Goal: Find specific page/section: Find specific page/section

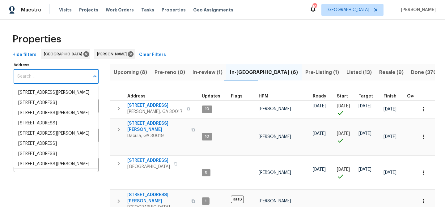
click at [65, 78] on input "Address" at bounding box center [52, 76] width 76 height 15
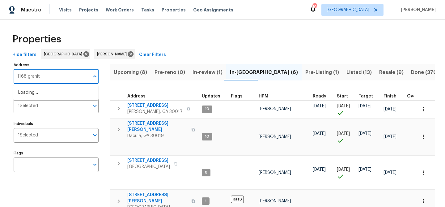
type input "1168 granite"
click at [73, 90] on li "1168 Granite Ln Loganville GA 30052" at bounding box center [55, 92] width 85 height 10
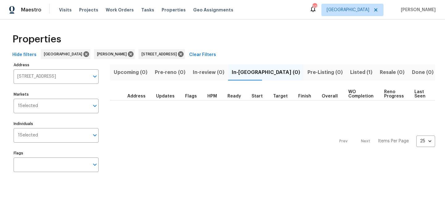
click at [350, 69] on span "Listed (1)" at bounding box center [361, 72] width 22 height 9
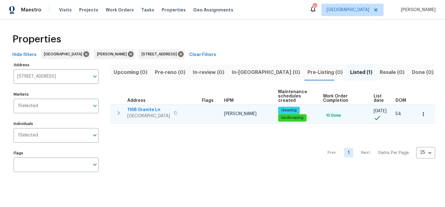
click at [144, 109] on span "1168 Granite Ln" at bounding box center [148, 110] width 43 height 6
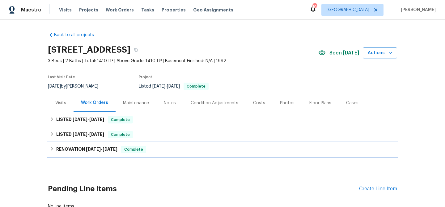
click at [165, 151] on div "RENOVATION 7/22/25 - 8/1/25 Complete" at bounding box center [222, 148] width 345 height 7
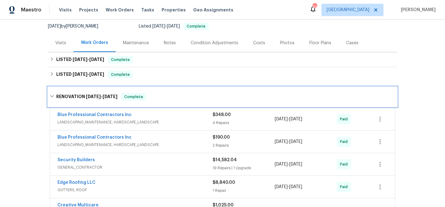
scroll to position [55, 0]
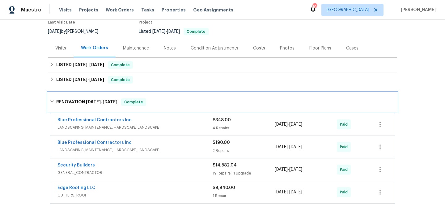
click at [179, 99] on div "RENOVATION 7/22/25 - 8/1/25 Complete" at bounding box center [222, 101] width 345 height 7
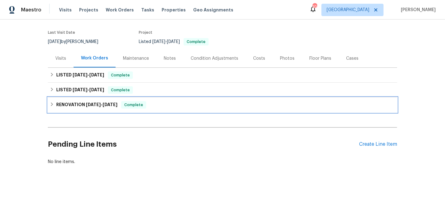
scroll to position [0, 0]
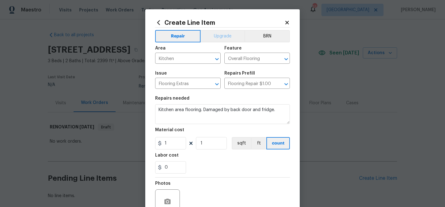
scroll to position [34, 0]
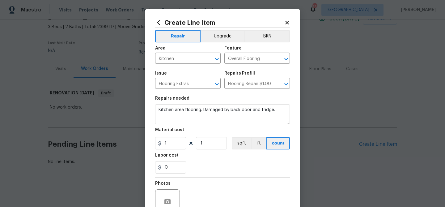
click at [288, 23] on icon at bounding box center [286, 22] width 3 height 3
